Goal: Browse casually

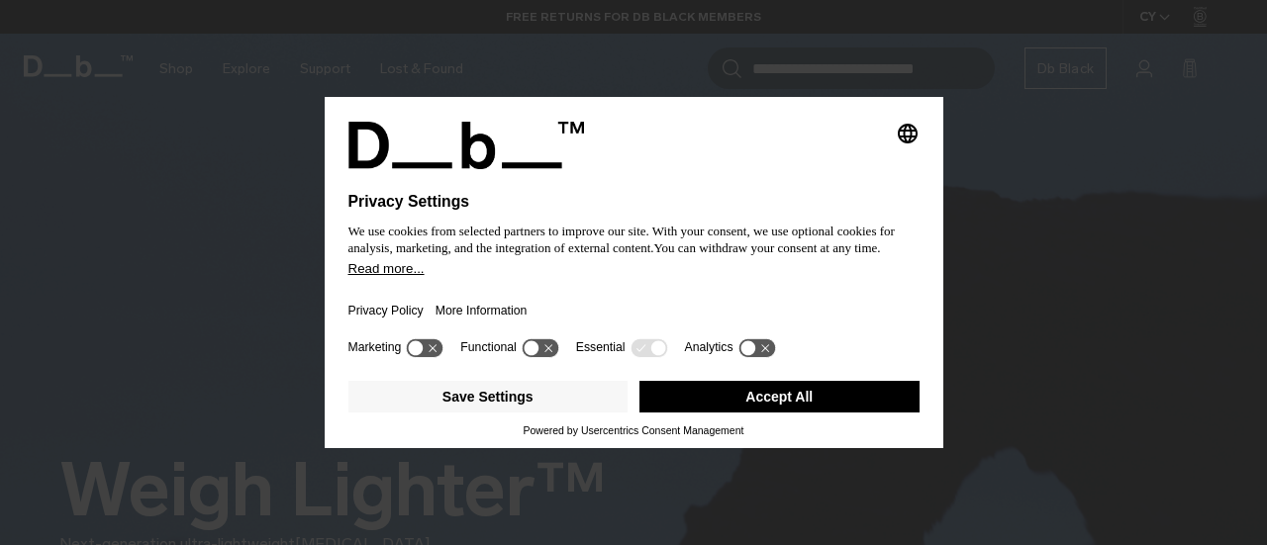
click at [751, 384] on button "Accept All" at bounding box center [779, 397] width 280 height 32
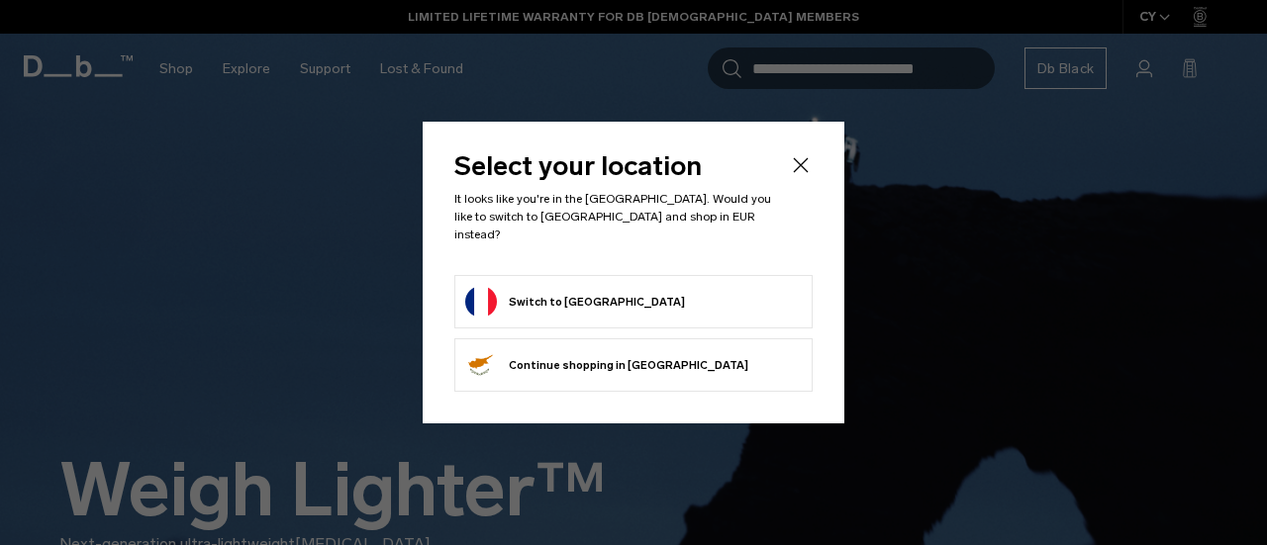
click at [556, 294] on button "Switch to [GEOGRAPHIC_DATA]" at bounding box center [575, 302] width 220 height 32
click at [551, 304] on button "Switch to [GEOGRAPHIC_DATA]" at bounding box center [575, 302] width 220 height 32
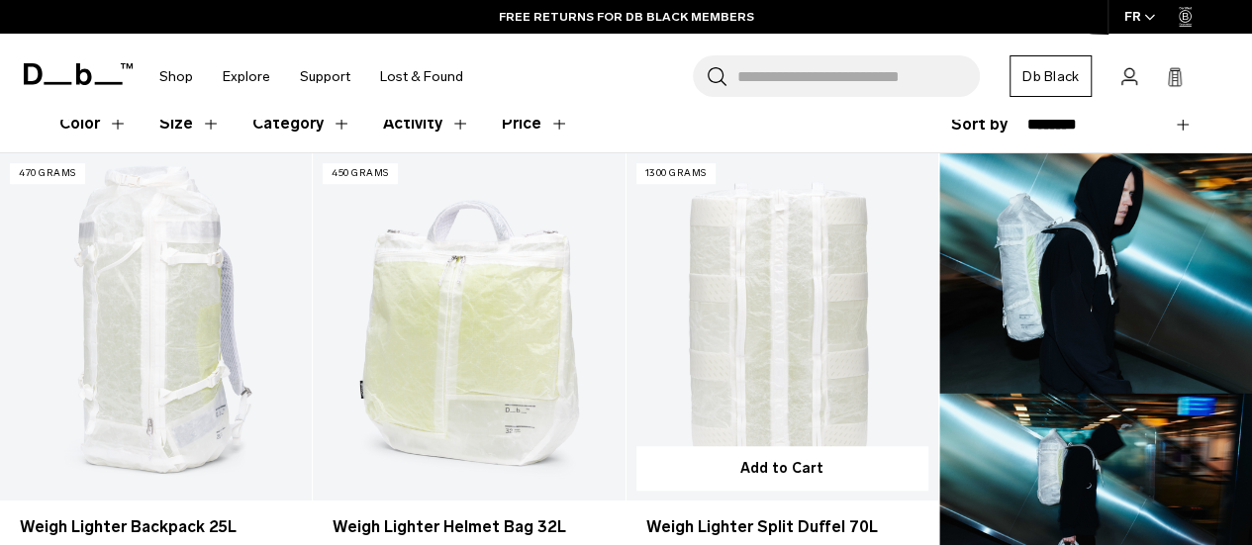
scroll to position [519, 0]
